Goal: Task Accomplishment & Management: Use online tool/utility

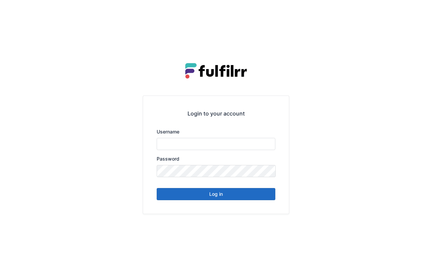
type input "*******"
click at [241, 189] on button "Log in" at bounding box center [216, 194] width 119 height 12
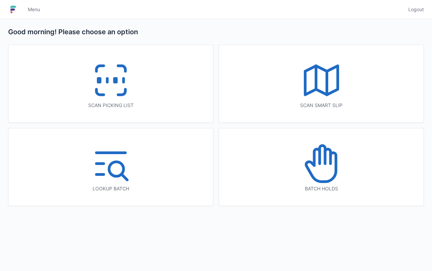
click at [172, 99] on div "Scan picking list" at bounding box center [110, 83] width 204 height 77
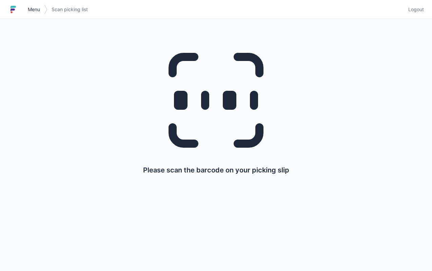
click at [36, 11] on span "Menu" at bounding box center [34, 9] width 12 height 7
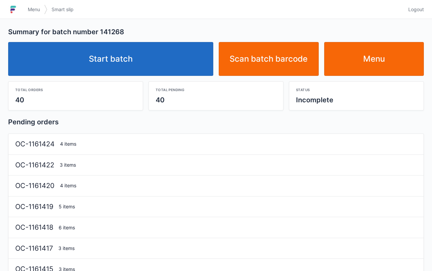
click at [176, 62] on link "Start batch" at bounding box center [110, 59] width 205 height 34
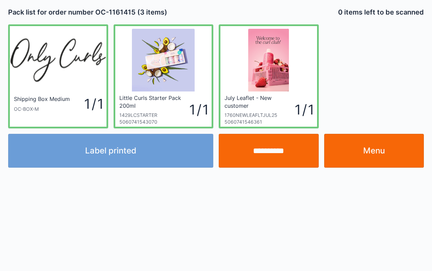
click at [393, 157] on link "Menu" at bounding box center [374, 151] width 100 height 34
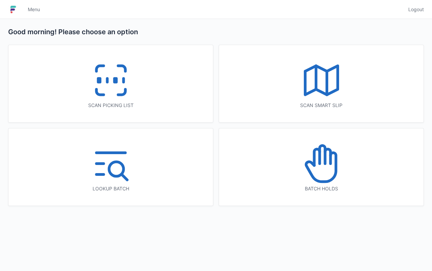
click at [308, 79] on icon at bounding box center [321, 80] width 43 height 43
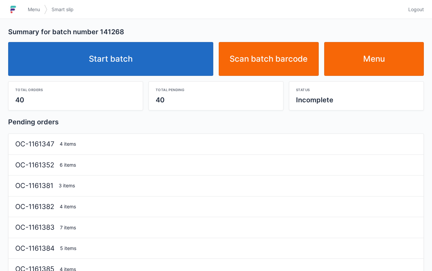
click at [194, 56] on link "Start batch" at bounding box center [110, 59] width 205 height 34
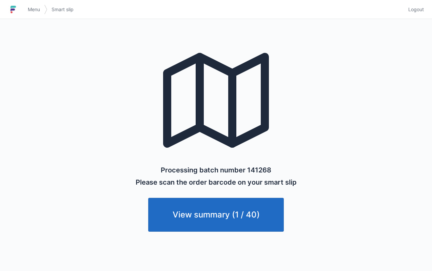
click at [28, 5] on link "Menu" at bounding box center [34, 9] width 20 height 12
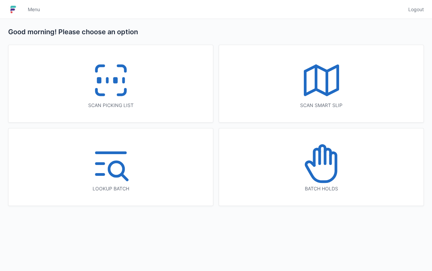
click at [118, 84] on icon at bounding box center [110, 80] width 43 height 43
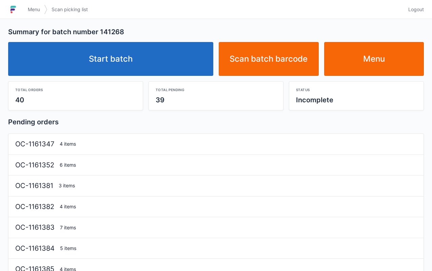
click at [184, 64] on link "Start batch" at bounding box center [110, 59] width 205 height 34
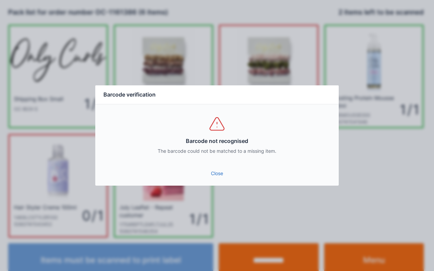
click at [222, 170] on link "Close" at bounding box center [217, 174] width 233 height 12
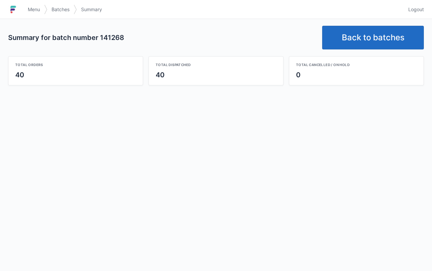
click at [371, 31] on link "Back to batches" at bounding box center [373, 38] width 102 height 24
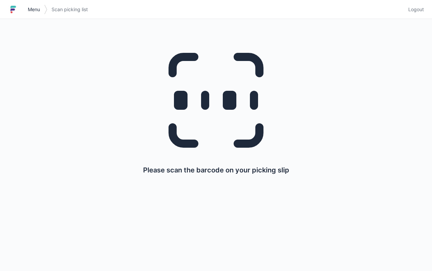
click at [38, 9] on span "Menu" at bounding box center [34, 9] width 12 height 7
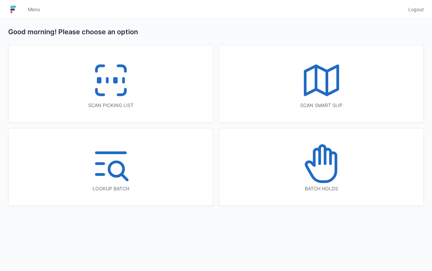
click at [338, 101] on icon at bounding box center [321, 80] width 43 height 43
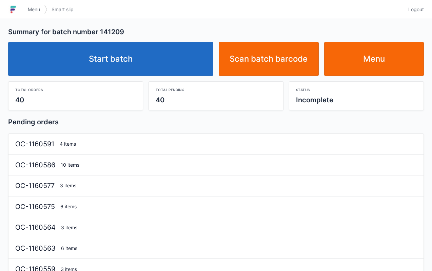
click at [163, 60] on link "Start batch" at bounding box center [110, 59] width 205 height 34
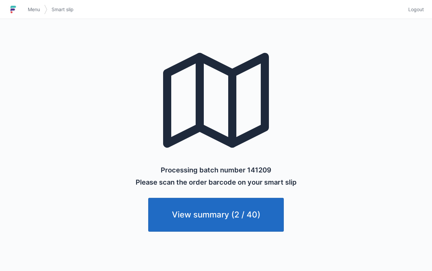
click at [34, 7] on span "Menu" at bounding box center [34, 9] width 12 height 7
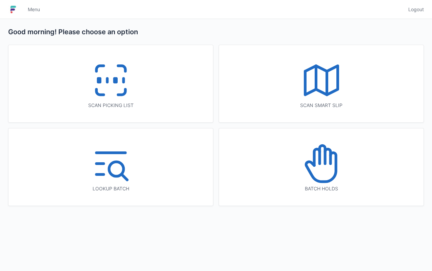
click at [144, 83] on div "Scan picking list" at bounding box center [110, 83] width 204 height 77
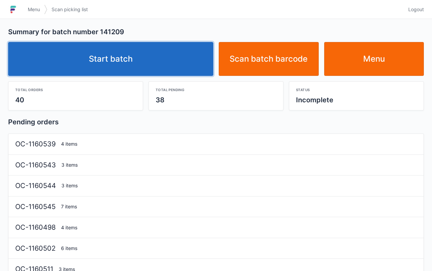
click at [181, 50] on link "Start batch" at bounding box center [110, 59] width 205 height 34
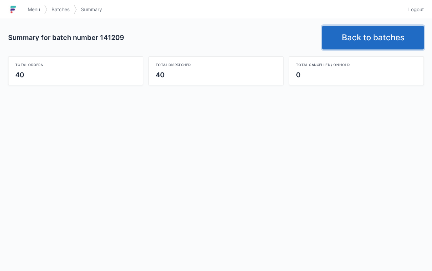
click at [362, 41] on link "Back to batches" at bounding box center [373, 38] width 102 height 24
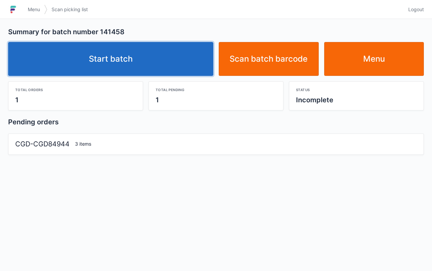
click at [153, 64] on link "Start batch" at bounding box center [110, 59] width 205 height 34
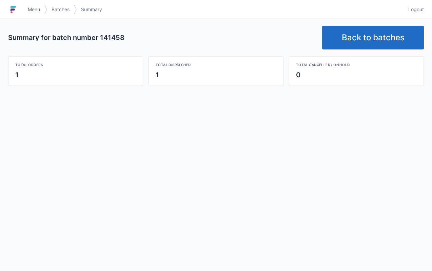
click at [381, 42] on link "Back to batches" at bounding box center [373, 38] width 102 height 24
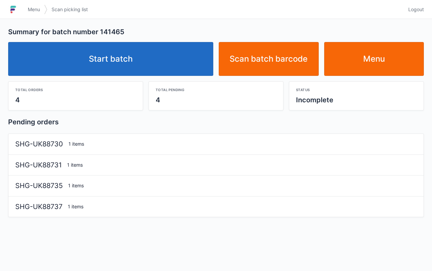
click at [169, 65] on link "Start batch" at bounding box center [110, 59] width 205 height 34
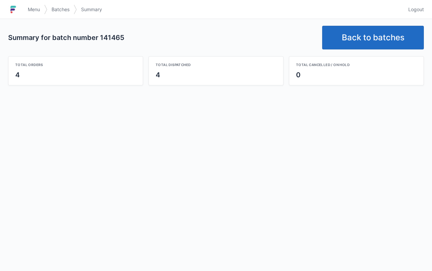
click at [358, 29] on link "Back to batches" at bounding box center [373, 38] width 102 height 24
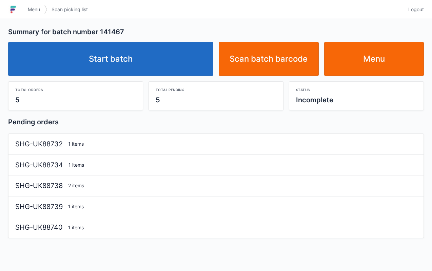
click at [171, 69] on link "Start batch" at bounding box center [110, 59] width 205 height 34
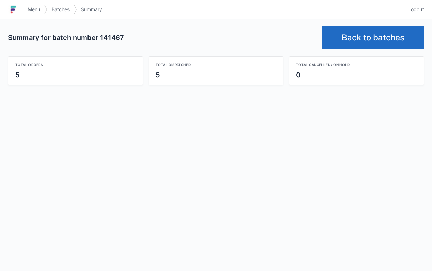
click at [369, 35] on link "Back to batches" at bounding box center [373, 38] width 102 height 24
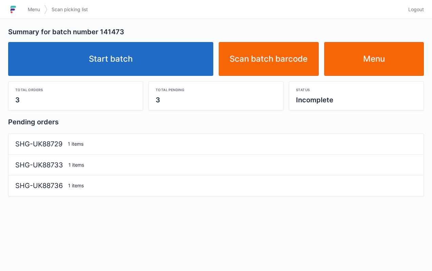
click at [174, 67] on link "Start batch" at bounding box center [110, 59] width 205 height 34
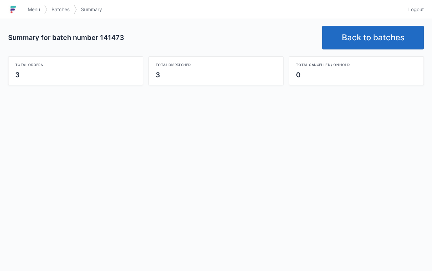
click at [369, 33] on link "Back to batches" at bounding box center [373, 38] width 102 height 24
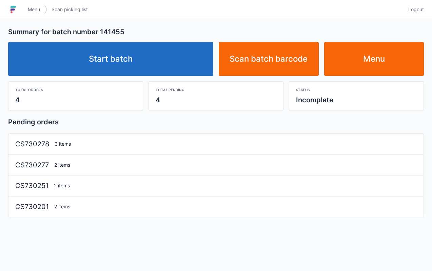
click at [174, 61] on link "Start batch" at bounding box center [110, 59] width 205 height 34
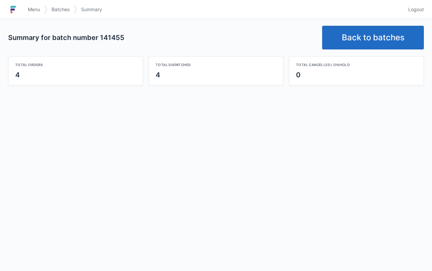
click at [372, 35] on link "Back to batches" at bounding box center [373, 38] width 102 height 24
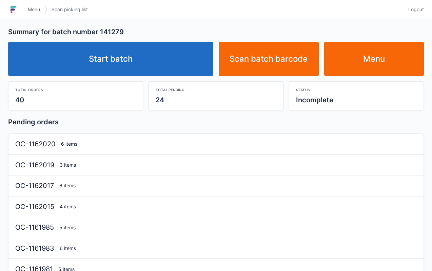
click at [193, 62] on link "Start batch" at bounding box center [110, 59] width 205 height 34
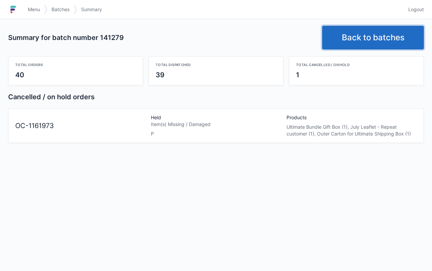
click at [378, 34] on link "Back to batches" at bounding box center [373, 38] width 102 height 24
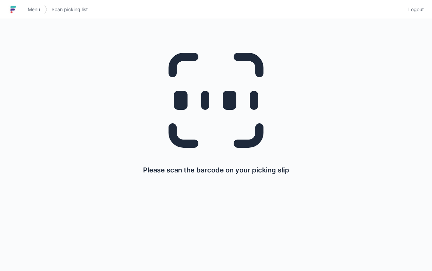
click at [31, 11] on span "Menu" at bounding box center [34, 9] width 12 height 7
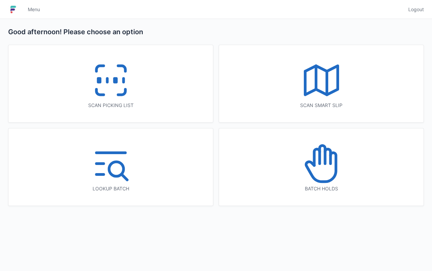
click at [350, 173] on div "Batch holds" at bounding box center [321, 167] width 204 height 77
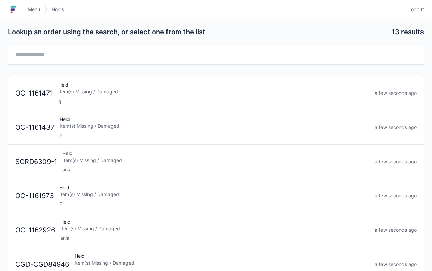
click at [193, 201] on div "P" at bounding box center [214, 204] width 310 height 7
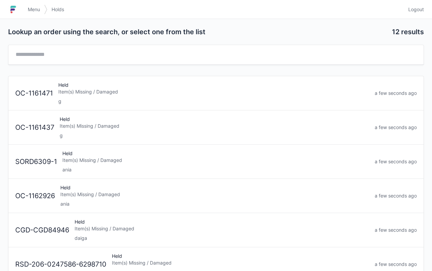
click at [34, 4] on link "Menu" at bounding box center [34, 9] width 20 height 12
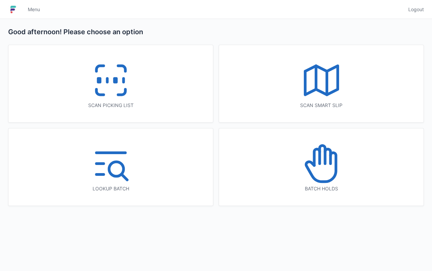
click at [162, 98] on div "Scan picking list" at bounding box center [110, 83] width 204 height 77
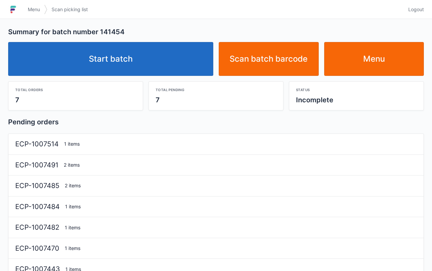
click at [156, 57] on link "Start batch" at bounding box center [110, 59] width 205 height 34
